Goal: Task Accomplishment & Management: Manage account settings

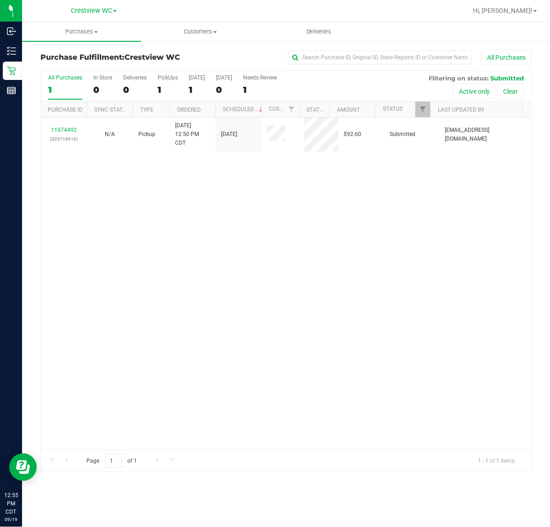
click at [126, 227] on div "11974492 (325718916) N/A Pickup 9/19/2025 12:50 PM CDT 9/19/2025 $92.60 Submitt…" at bounding box center [286, 284] width 491 height 332
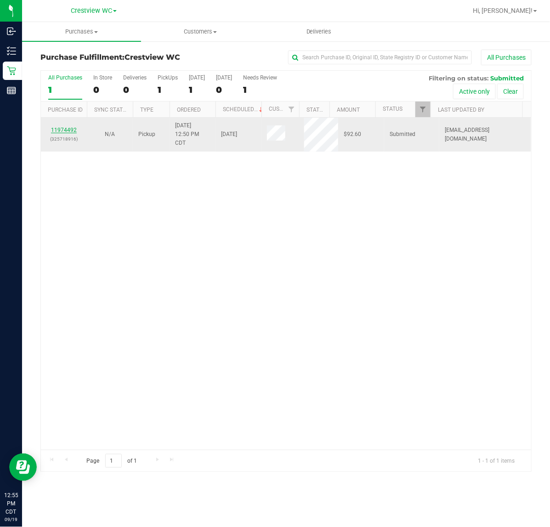
click at [69, 132] on link "11974492" at bounding box center [64, 130] width 26 height 6
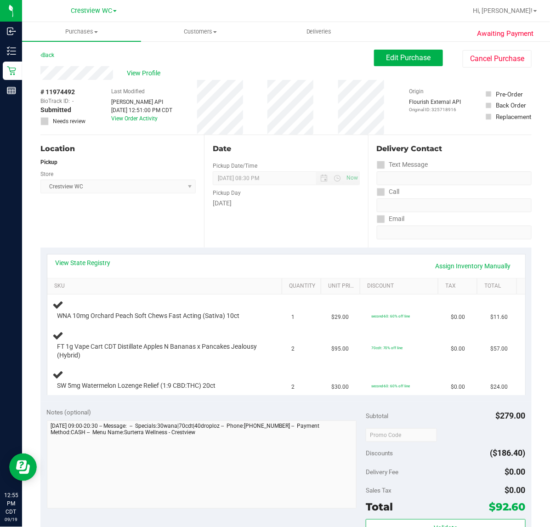
click at [143, 219] on div "Location Pickup Store Crestview WC Select Store Bonita Springs WC Boynton Beach…" at bounding box center [122, 191] width 164 height 113
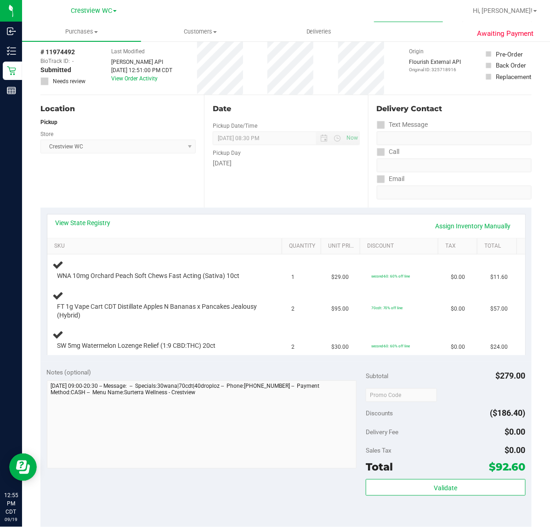
scroll to position [57, 0]
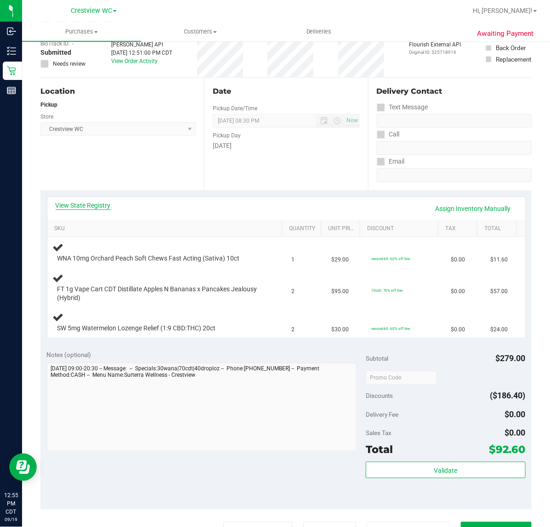
click at [92, 205] on link "View State Registry" at bounding box center [83, 205] width 55 height 9
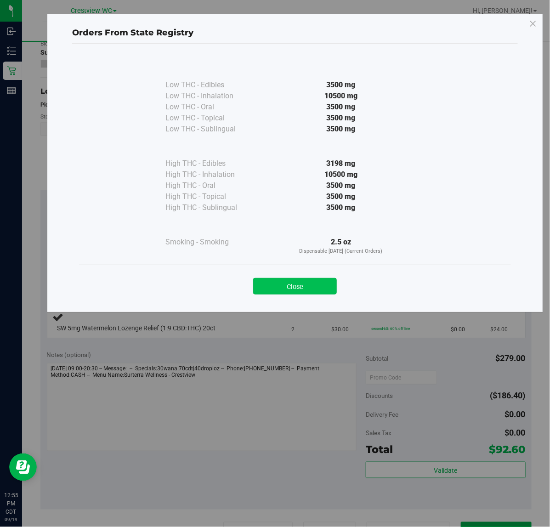
click at [309, 284] on button "Close" at bounding box center [295, 286] width 84 height 17
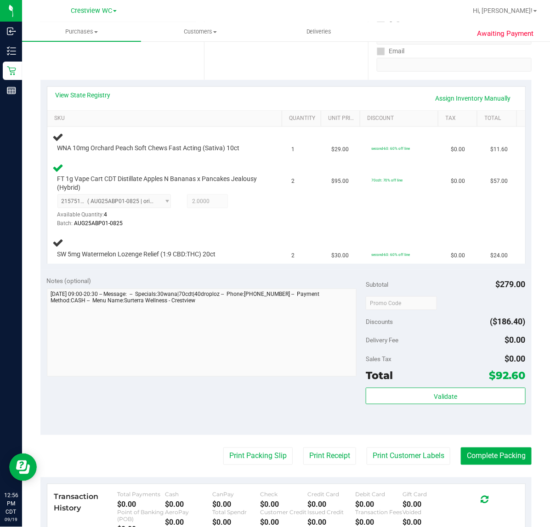
scroll to position [203, 0]
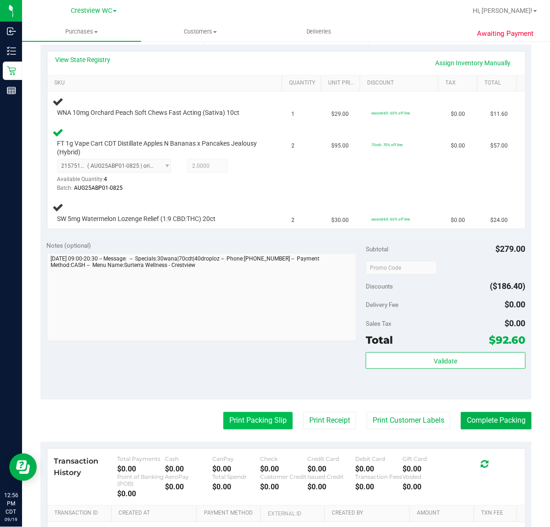
click at [253, 420] on button "Print Packing Slip" at bounding box center [257, 420] width 69 height 17
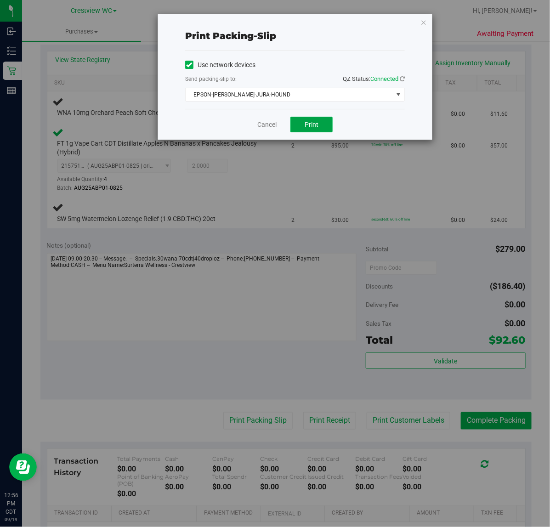
click at [320, 129] on button "Print" at bounding box center [312, 125] width 42 height 16
click at [422, 22] on icon "button" at bounding box center [424, 22] width 6 height 11
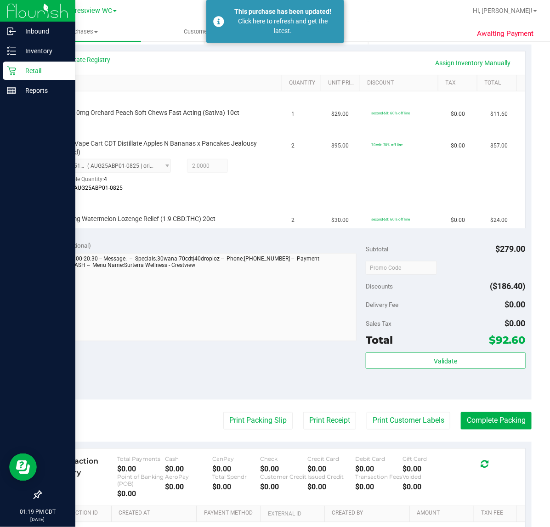
click at [14, 74] on icon at bounding box center [11, 71] width 9 height 9
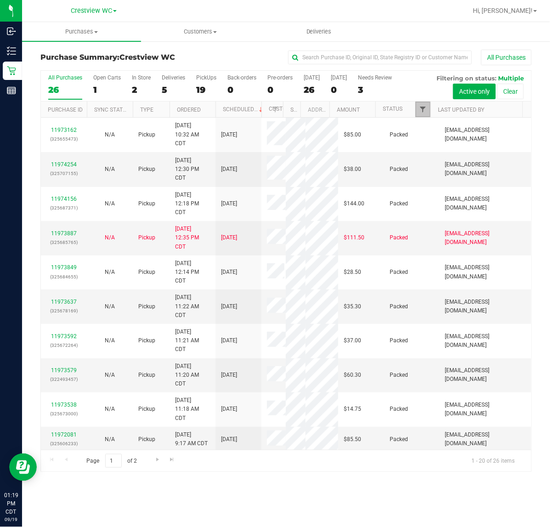
click at [426, 113] on span "Filter" at bounding box center [422, 109] width 7 height 7
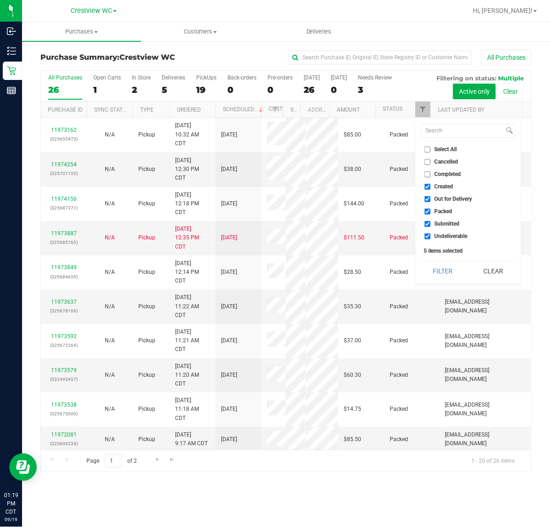
click at [439, 185] on span "Created" at bounding box center [444, 187] width 19 height 6
click at [431, 185] on input "Created" at bounding box center [428, 187] width 6 height 6
checkbox input "false"
click at [439, 196] on span "Out for Delivery" at bounding box center [454, 199] width 38 height 6
click at [431, 196] on input "Out for Delivery" at bounding box center [428, 199] width 6 height 6
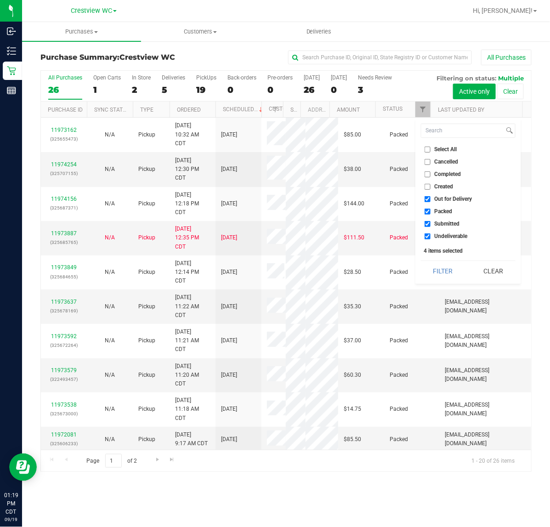
checkbox input "false"
click at [435, 214] on span "Packed" at bounding box center [444, 212] width 18 height 6
click at [431, 214] on input "Packed" at bounding box center [428, 212] width 6 height 6
checkbox input "false"
click at [433, 236] on label "Undeliverable" at bounding box center [446, 237] width 43 height 6
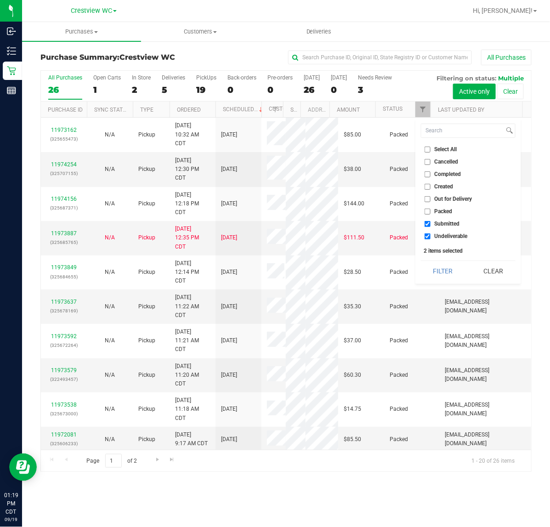
click at [431, 236] on input "Undeliverable" at bounding box center [428, 237] width 6 height 6
checkbox input "false"
click at [437, 269] on button "Filter" at bounding box center [443, 271] width 44 height 20
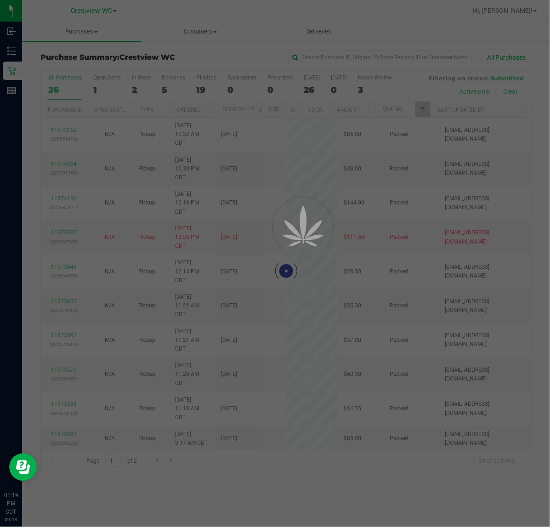
checkbox input "true"
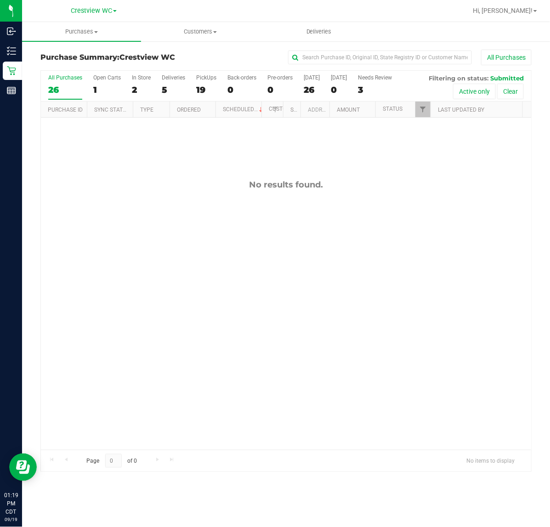
click at [332, 283] on div "No results found." at bounding box center [286, 315] width 491 height 395
click at [426, 115] on link "Filter" at bounding box center [423, 110] width 15 height 16
click at [394, 231] on div "No results found." at bounding box center [286, 315] width 491 height 395
click at [359, 185] on div "No results found." at bounding box center [286, 185] width 491 height 10
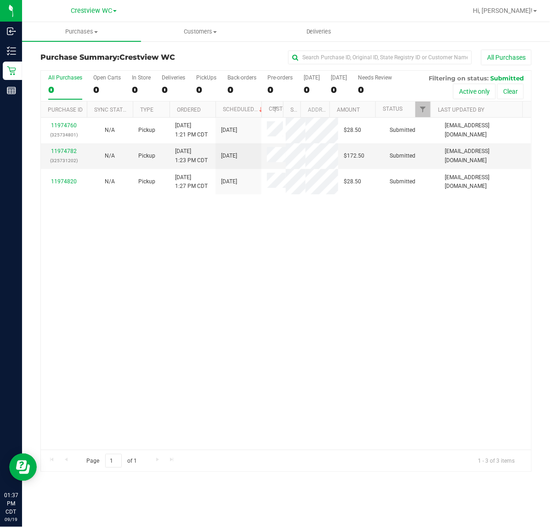
click at [183, 325] on div "11974760 (325734801) N/A Pickup 9/19/2025 1:21 PM CDT 9/19/2025 $28.50 Submitte…" at bounding box center [286, 284] width 491 height 332
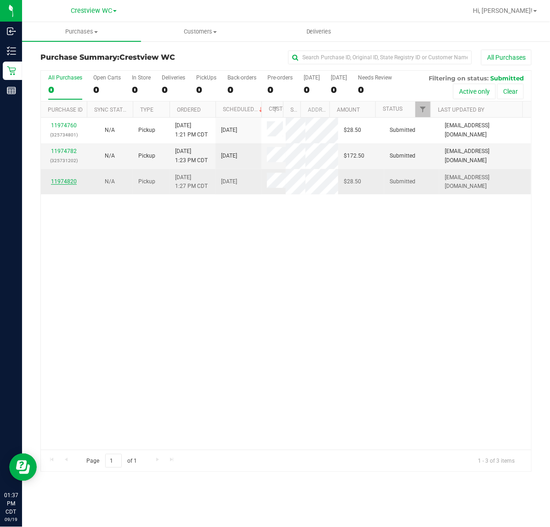
click at [63, 181] on link "11974820" at bounding box center [64, 181] width 26 height 6
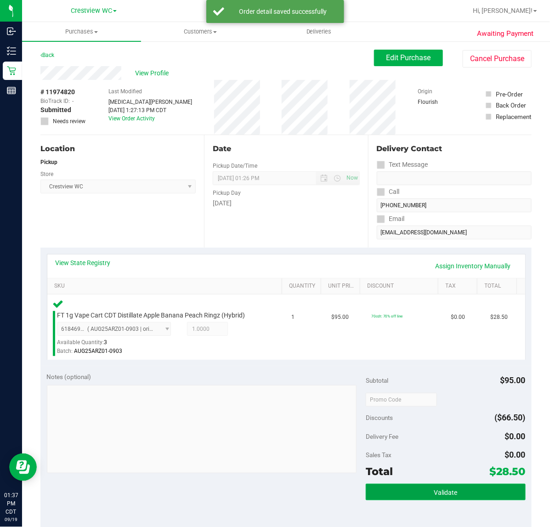
click at [453, 491] on button "Validate" at bounding box center [446, 492] width 160 height 17
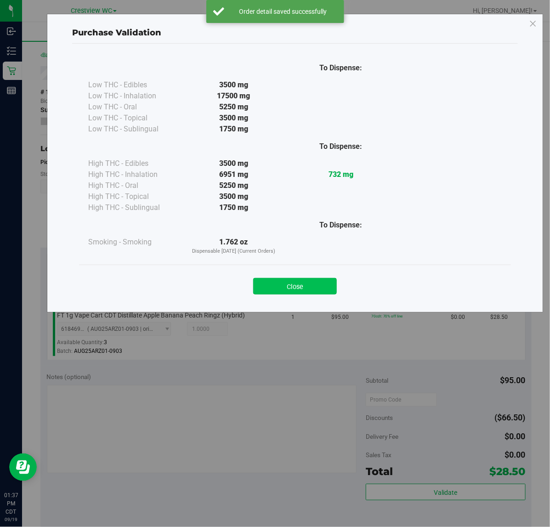
click at [297, 291] on button "Close" at bounding box center [295, 286] width 84 height 17
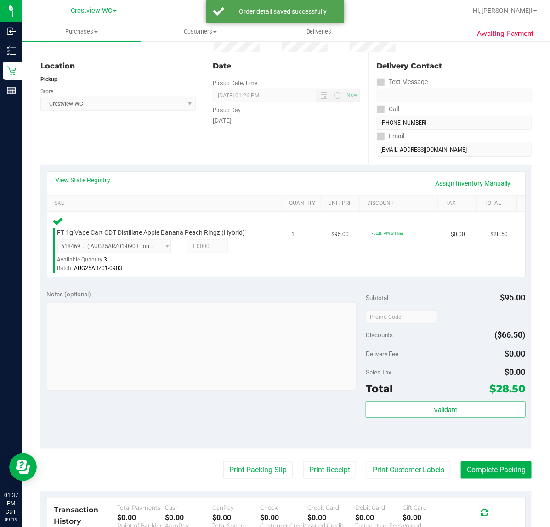
scroll to position [102, 0]
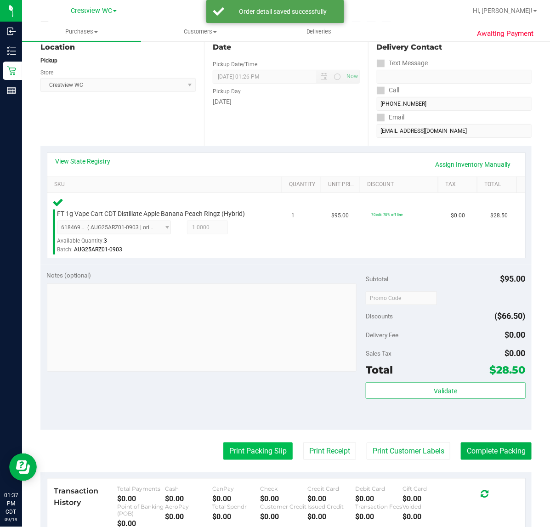
click at [257, 452] on button "Print Packing Slip" at bounding box center [257, 451] width 69 height 17
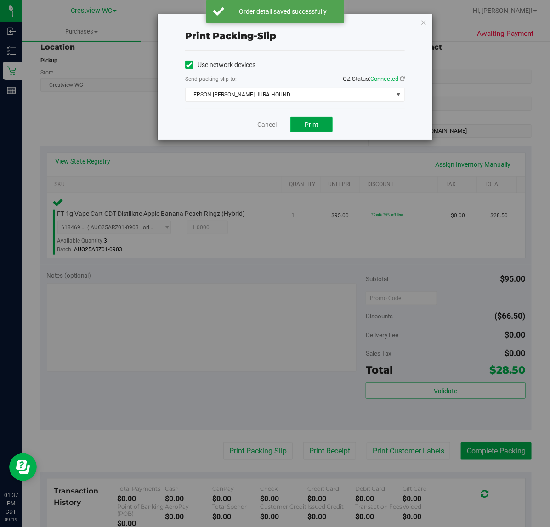
click at [323, 130] on button "Print" at bounding box center [312, 125] width 42 height 16
click at [426, 25] on icon "button" at bounding box center [424, 22] width 6 height 11
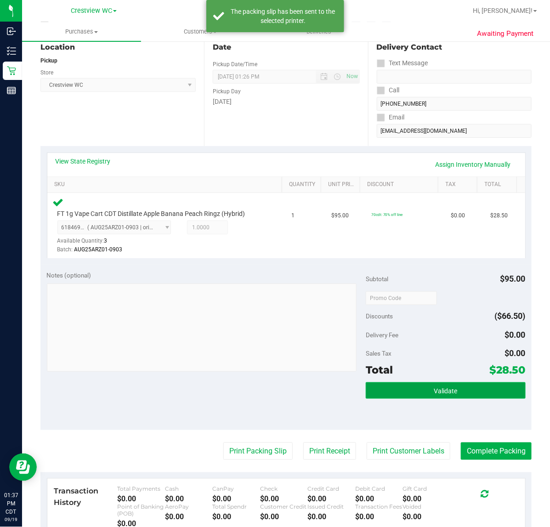
click at [449, 390] on span "Validate" at bounding box center [445, 391] width 23 height 7
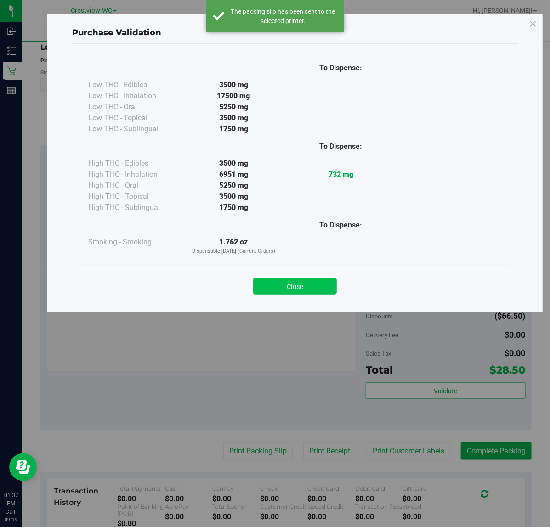
click at [307, 295] on button "Close" at bounding box center [295, 286] width 84 height 17
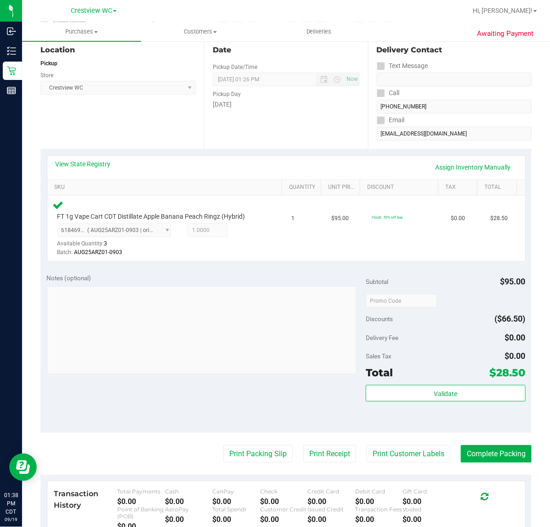
scroll to position [99, 0]
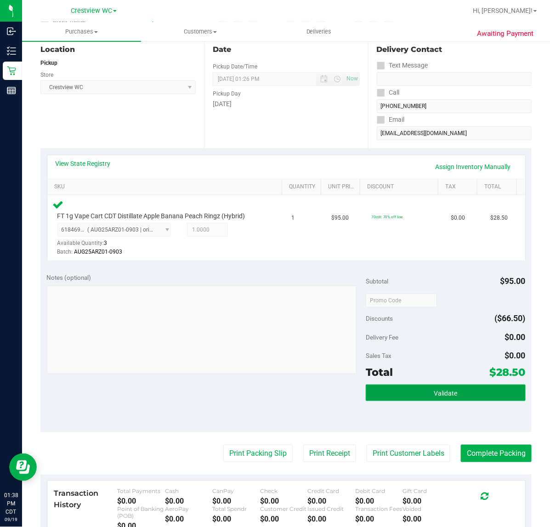
click at [461, 393] on button "Validate" at bounding box center [446, 393] width 160 height 17
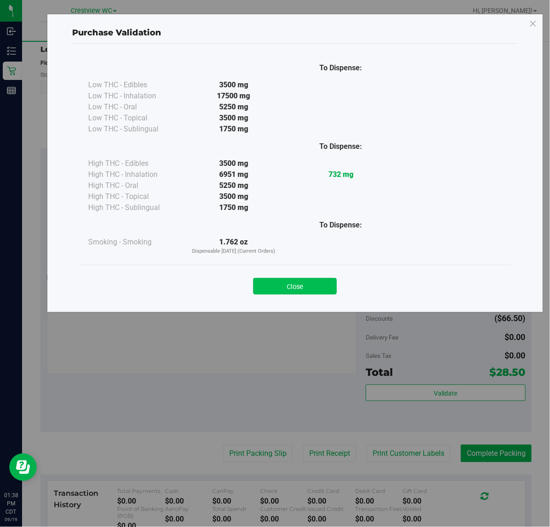
click at [297, 294] on button "Close" at bounding box center [295, 286] width 84 height 17
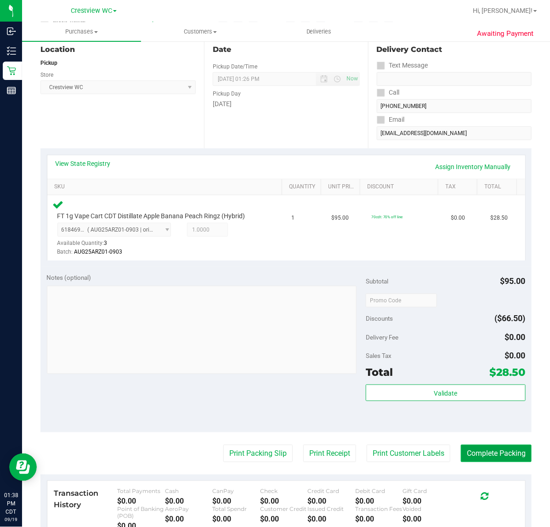
click at [500, 454] on button "Complete Packing" at bounding box center [496, 453] width 71 height 17
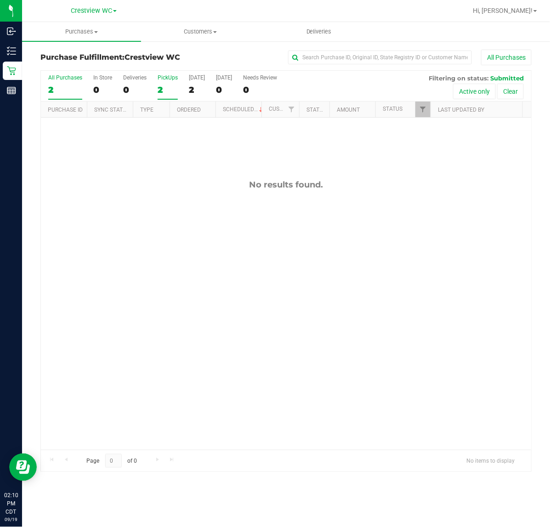
click at [170, 90] on div "2" at bounding box center [168, 90] width 20 height 11
click at [0, 0] on input "PickUps 2" at bounding box center [0, 0] width 0 height 0
click at [189, 109] on link "Ordered" at bounding box center [189, 110] width 24 height 6
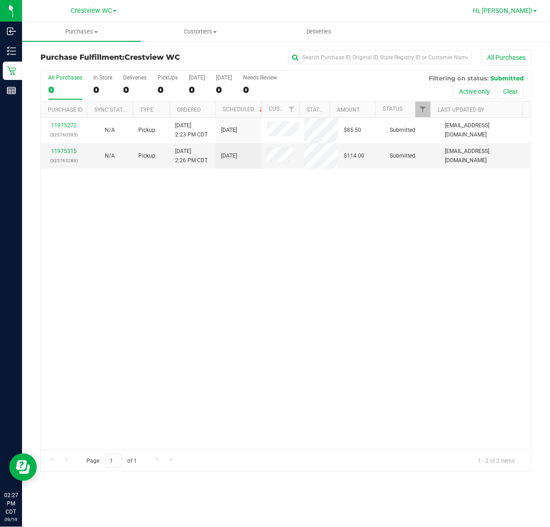
click at [525, 11] on span "Hi, [PERSON_NAME]!" at bounding box center [503, 10] width 60 height 7
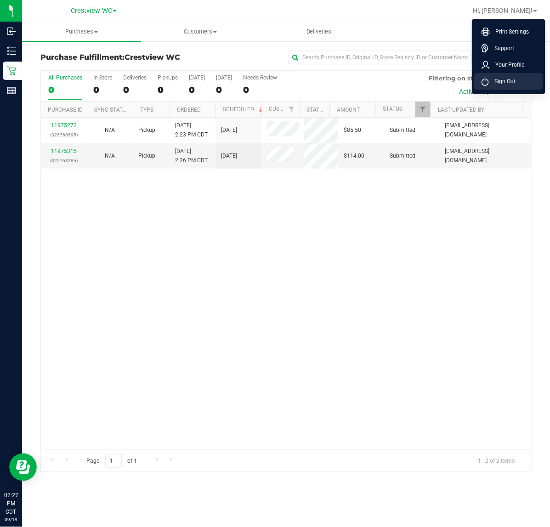
click at [497, 83] on span "Sign Out" at bounding box center [502, 81] width 27 height 9
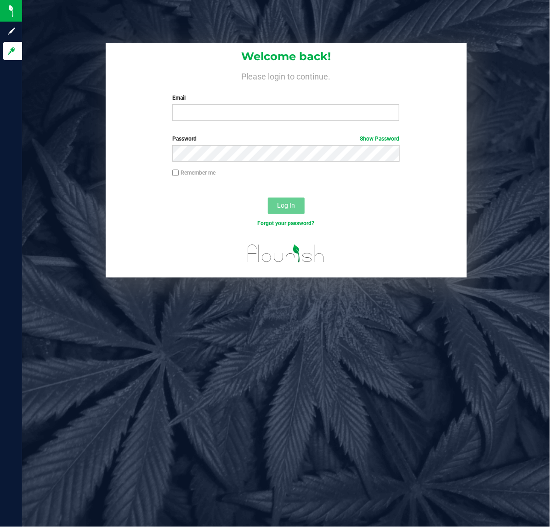
click at [458, 263] on div at bounding box center [286, 257] width 361 height 40
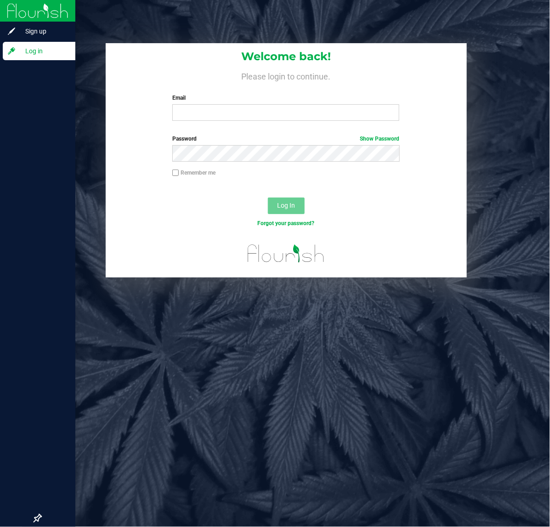
click at [223, 97] on label "Email" at bounding box center [285, 98] width 227 height 8
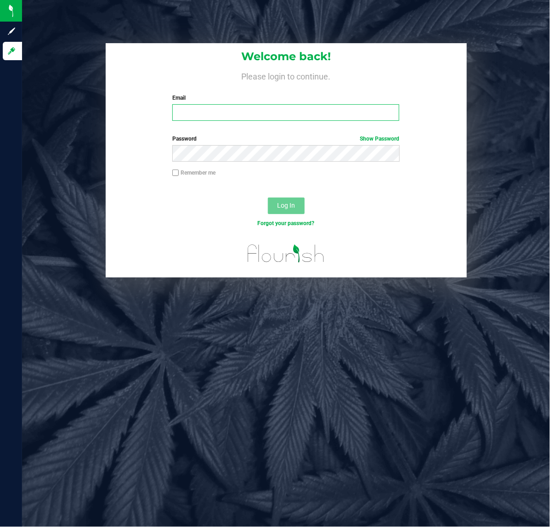
click at [223, 104] on input "Email" at bounding box center [285, 112] width 227 height 17
type input "[EMAIL_ADDRESS][DOMAIN_NAME]"
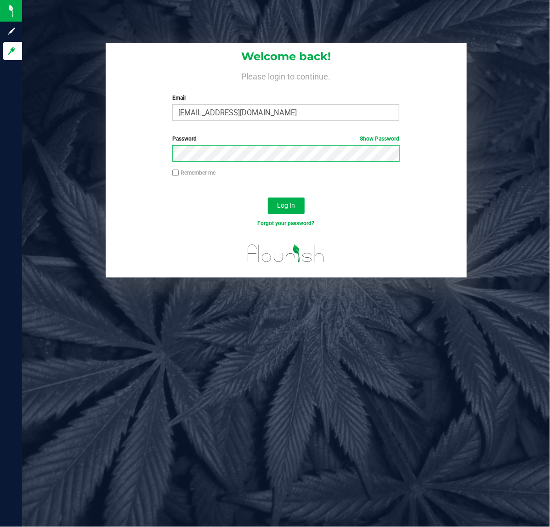
click at [268, 198] on button "Log In" at bounding box center [286, 206] width 37 height 17
